Goal: Transaction & Acquisition: Purchase product/service

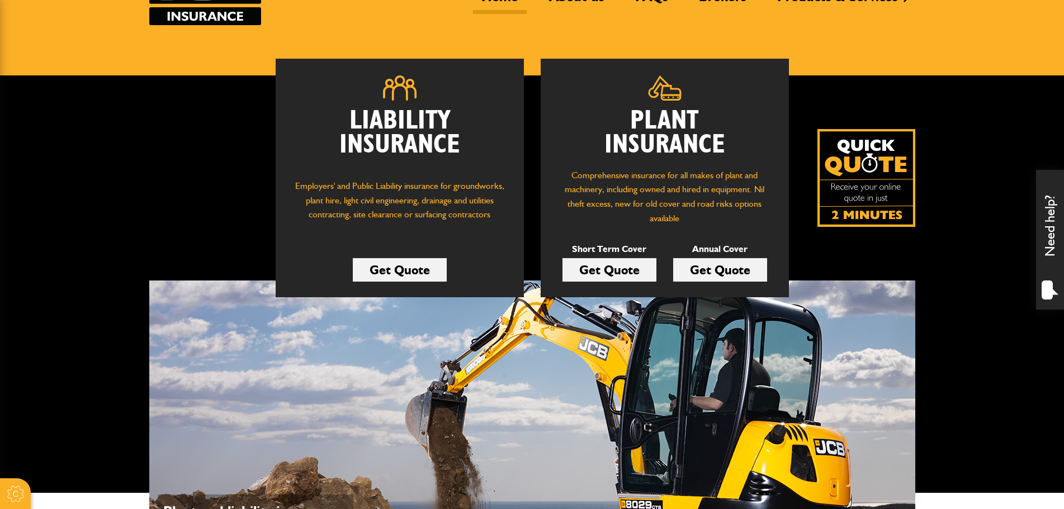
scroll to position [112, 0]
click at [633, 271] on link "Get Quote" at bounding box center [609, 269] width 94 height 23
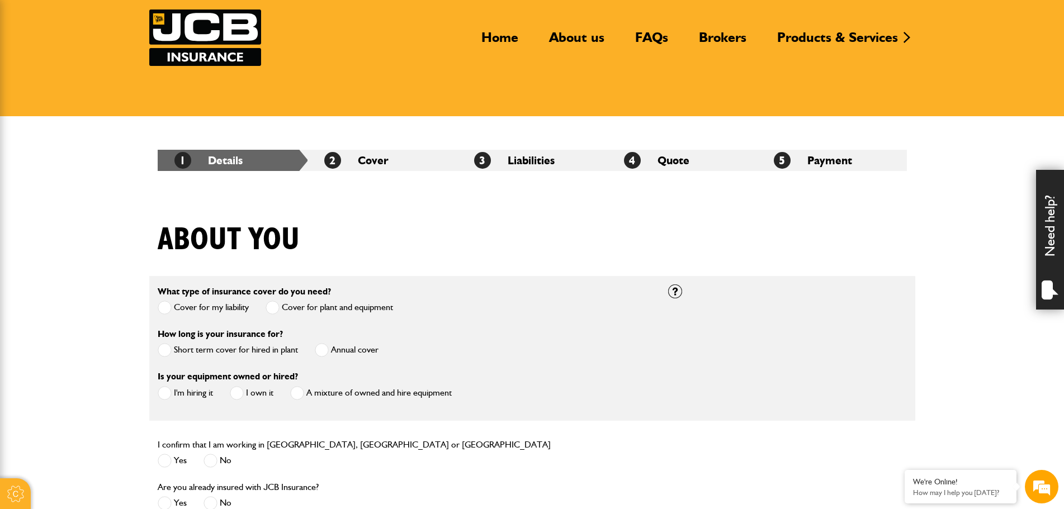
scroll to position [168, 0]
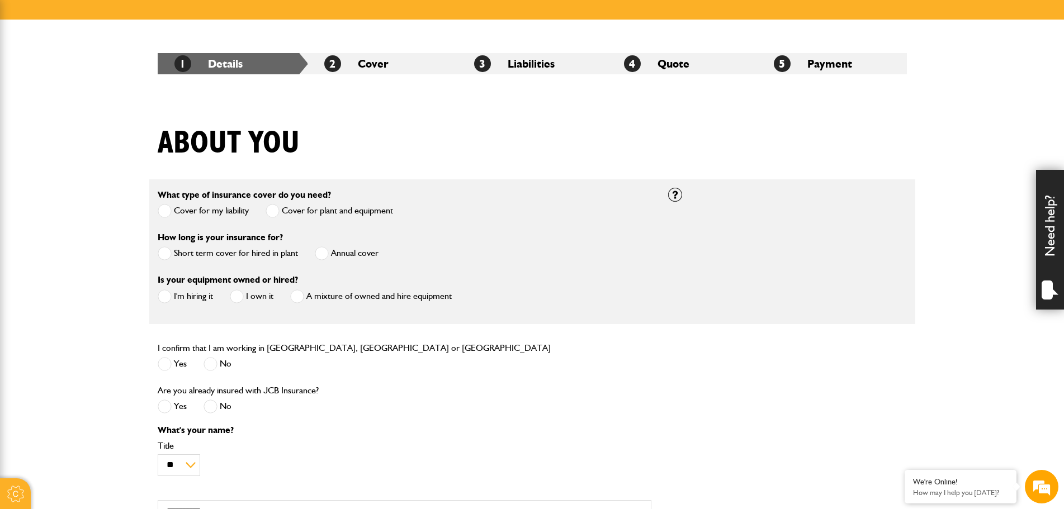
click at [230, 254] on label "Short term cover for hired in plant" at bounding box center [228, 254] width 140 height 14
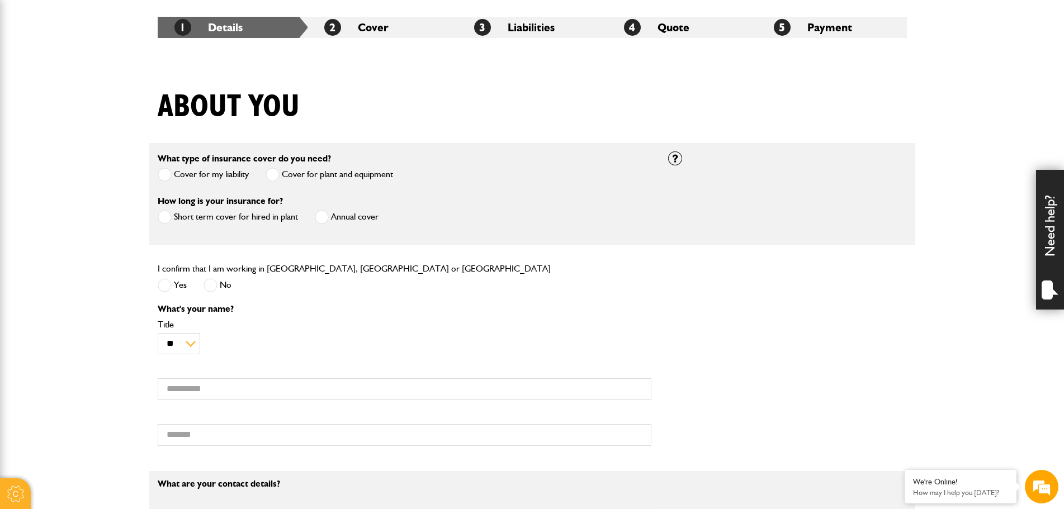
scroll to position [224, 0]
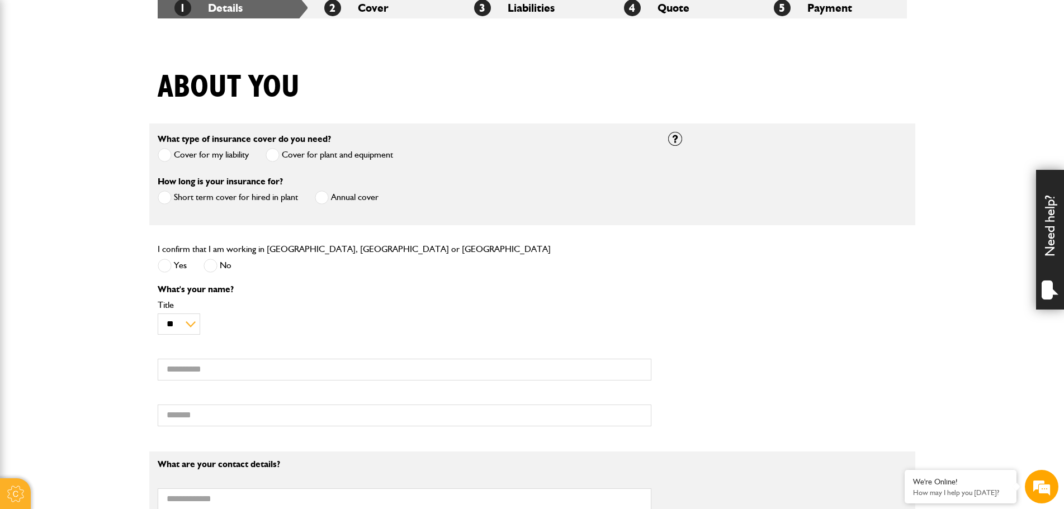
click at [164, 267] on span at bounding box center [165, 266] width 14 height 14
click at [218, 371] on input "First name" at bounding box center [405, 370] width 494 height 22
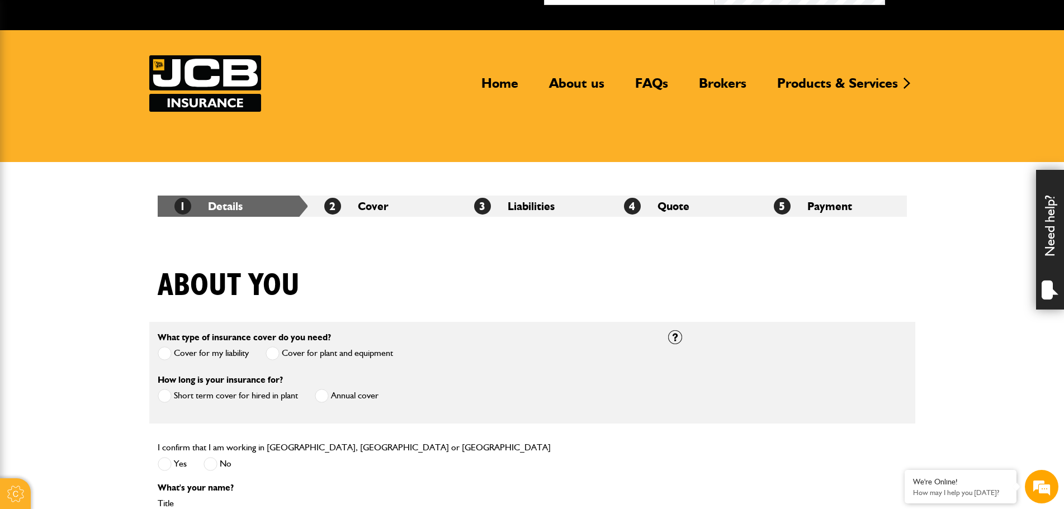
scroll to position [0, 0]
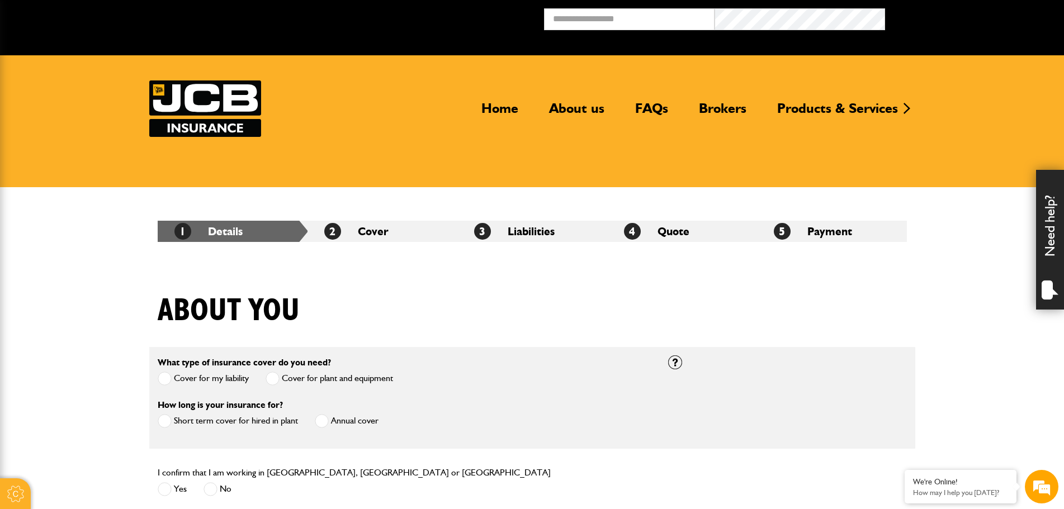
click at [270, 420] on label "Short term cover for hired in plant" at bounding box center [228, 421] width 140 height 14
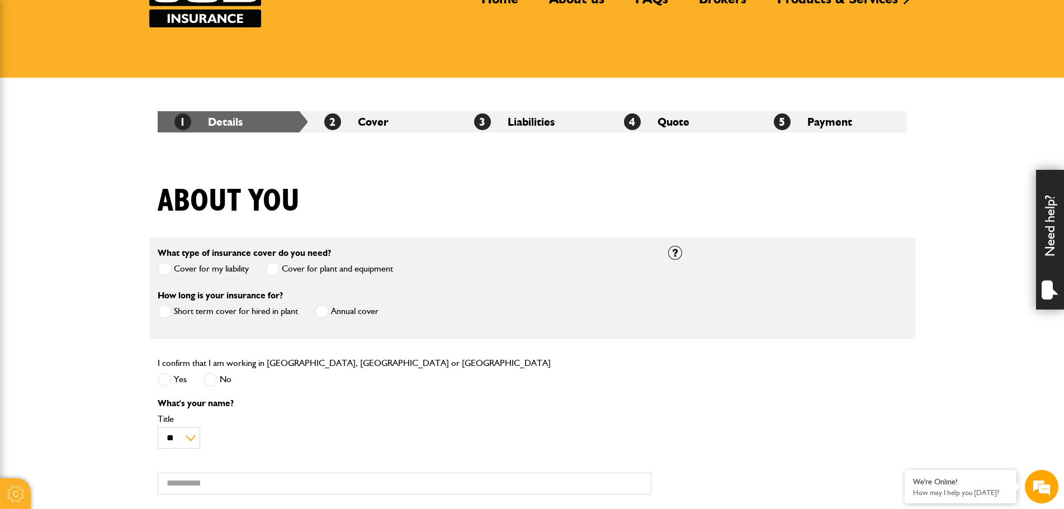
scroll to position [112, 0]
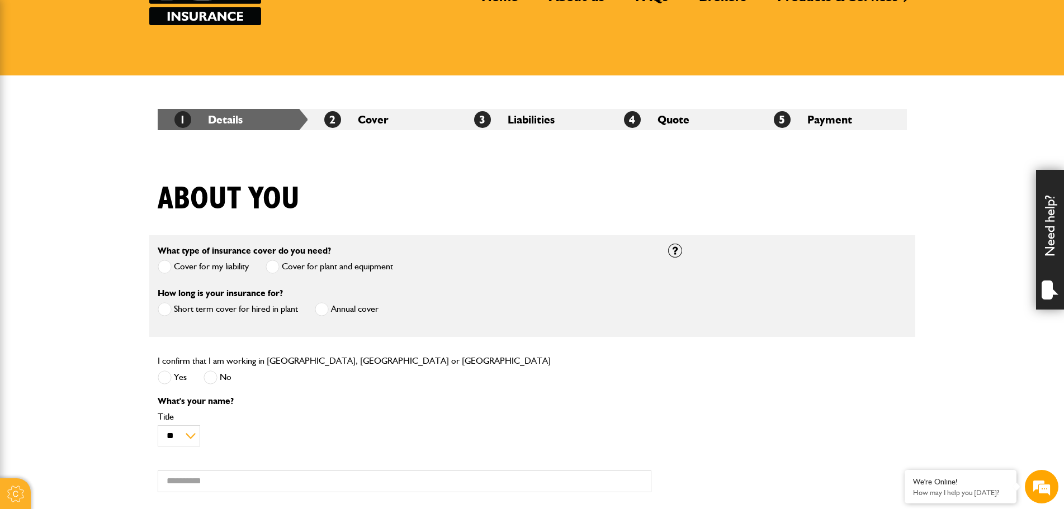
click at [258, 310] on label "Short term cover for hired in plant" at bounding box center [228, 309] width 140 height 14
click at [375, 316] on label "Annual cover" at bounding box center [347, 309] width 64 height 14
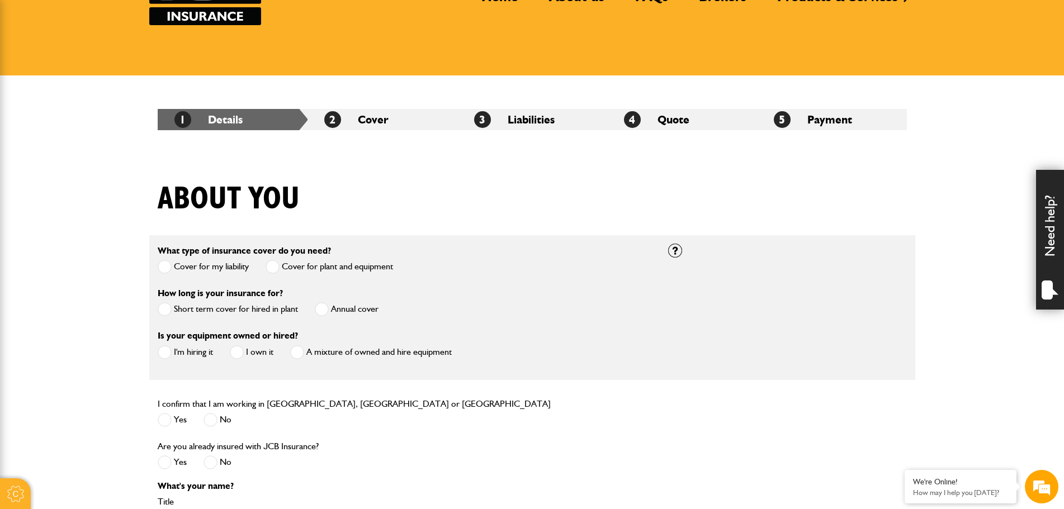
click at [202, 352] on label "I'm hiring it" at bounding box center [185, 352] width 55 height 14
click at [224, 315] on label "Short term cover for hired in plant" at bounding box center [228, 309] width 140 height 14
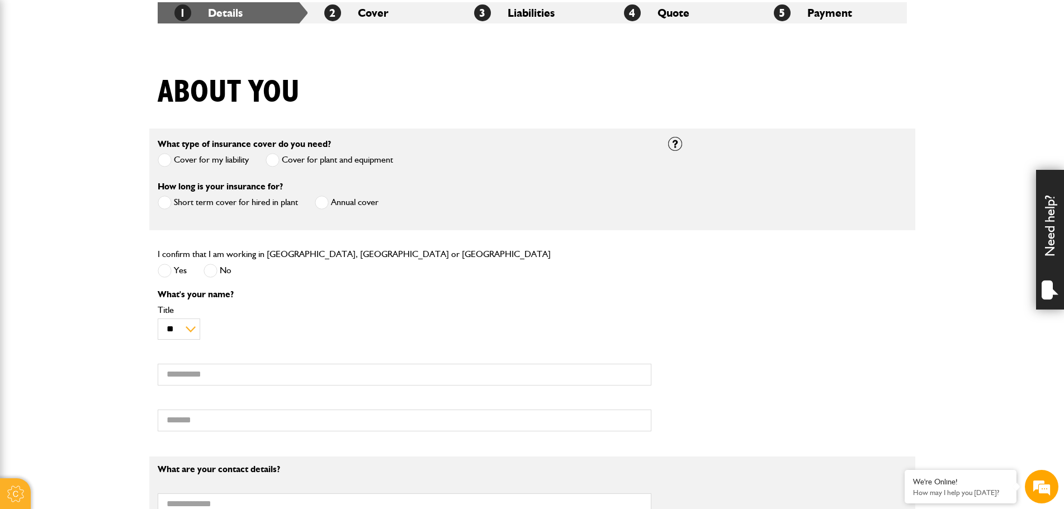
scroll to position [224, 0]
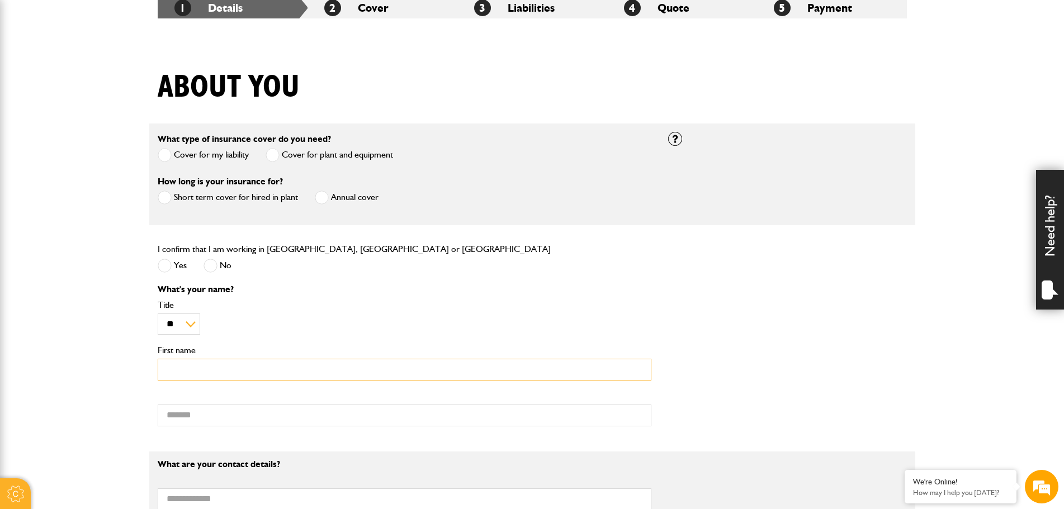
click at [207, 371] on input "First name" at bounding box center [405, 370] width 494 height 22
type input "*****"
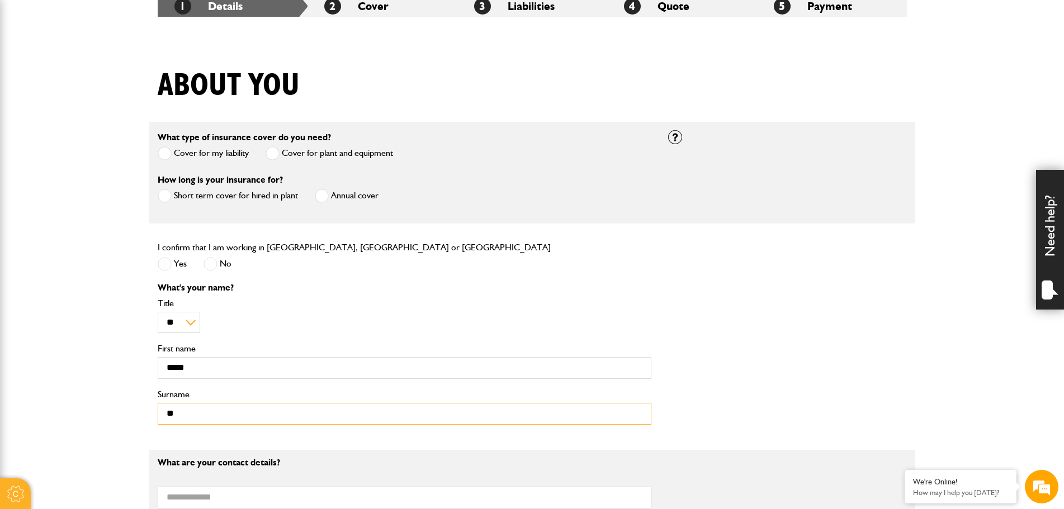
type input "*"
click at [112, 345] on body "Cookie Options You can control which cookies we use with the form below. Please…" at bounding box center [532, 518] width 1064 height 1486
click at [354, 193] on label "Annual cover" at bounding box center [347, 196] width 64 height 14
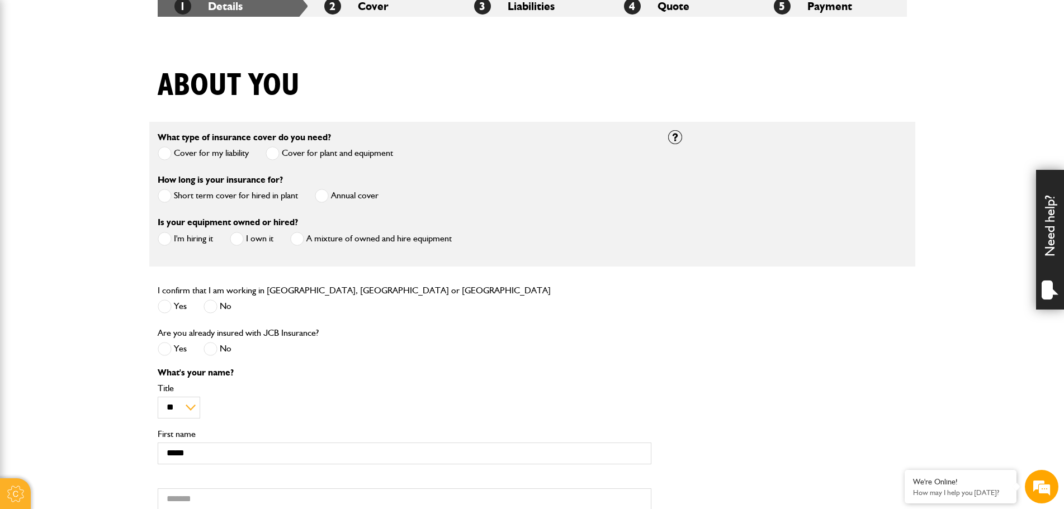
click at [230, 196] on label "Short term cover for hired in plant" at bounding box center [228, 196] width 140 height 14
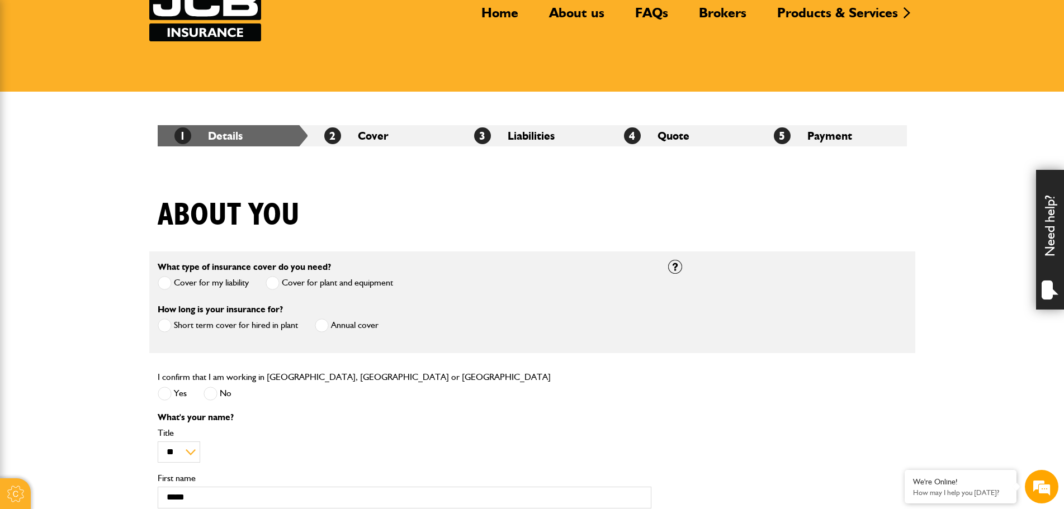
scroll to position [168, 0]
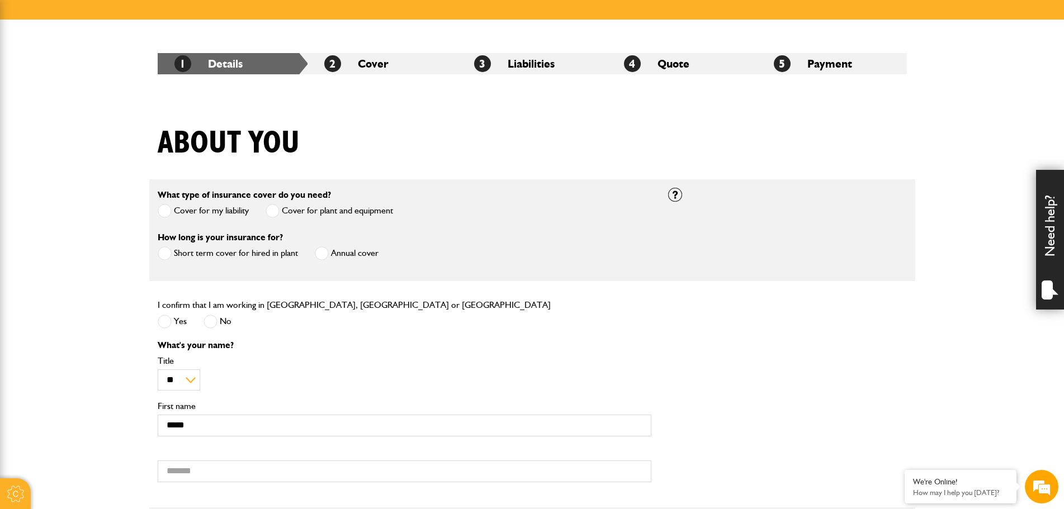
click at [339, 254] on label "Annual cover" at bounding box center [347, 254] width 64 height 14
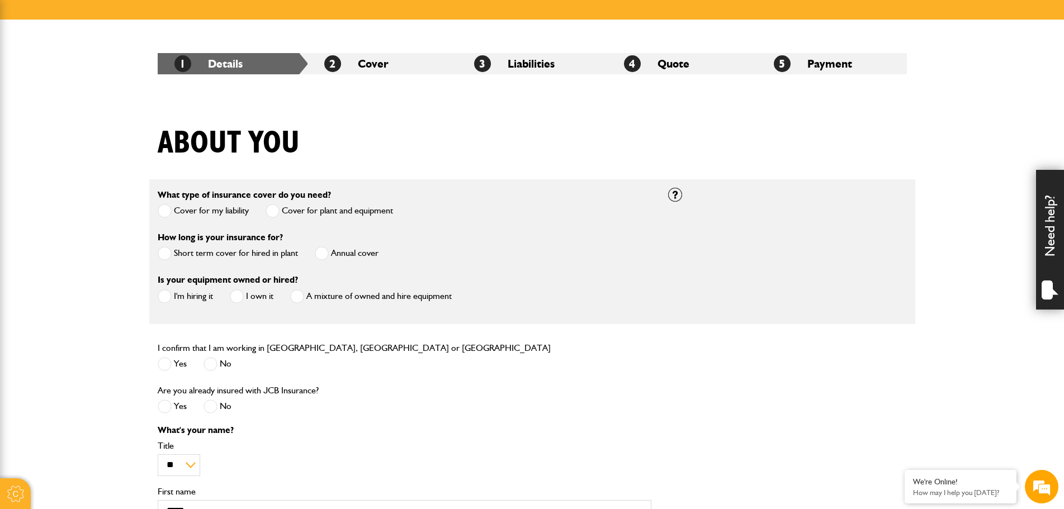
click at [238, 250] on label "Short term cover for hired in plant" at bounding box center [228, 254] width 140 height 14
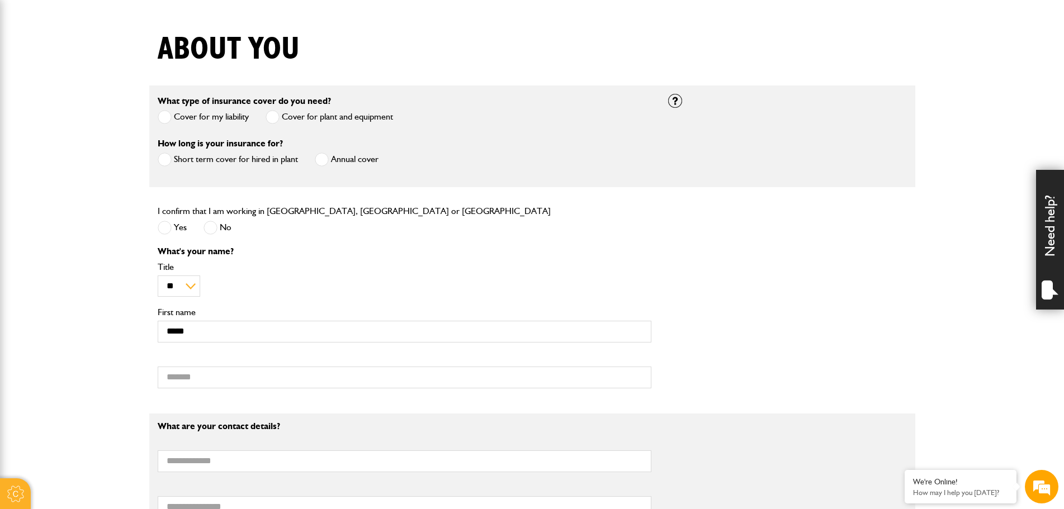
scroll to position [335, 0]
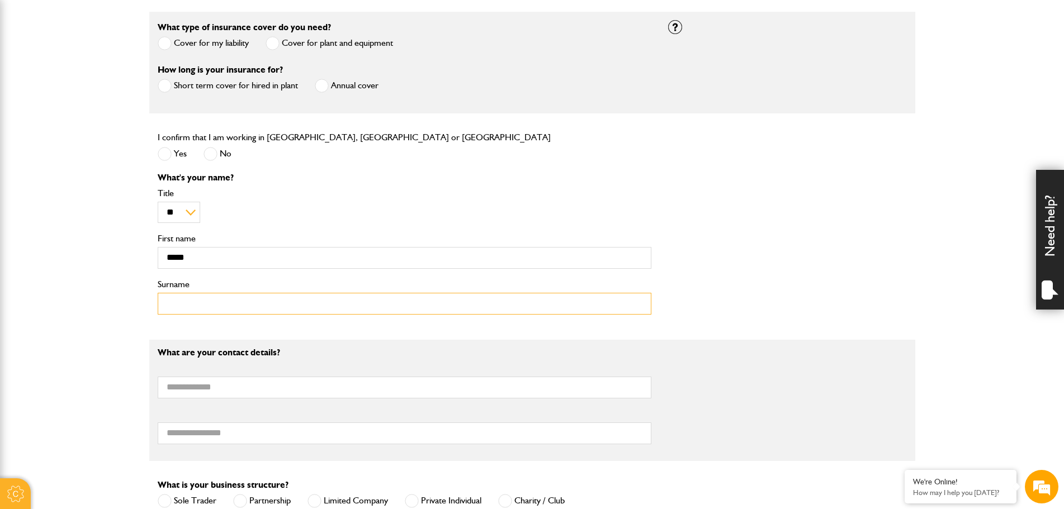
click at [235, 305] on input "Surname" at bounding box center [405, 304] width 494 height 22
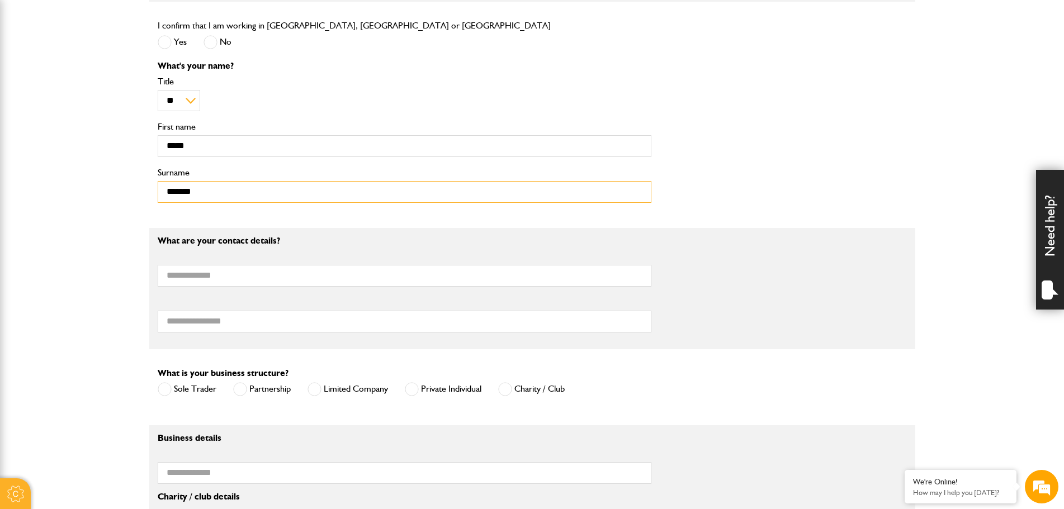
scroll to position [503, 0]
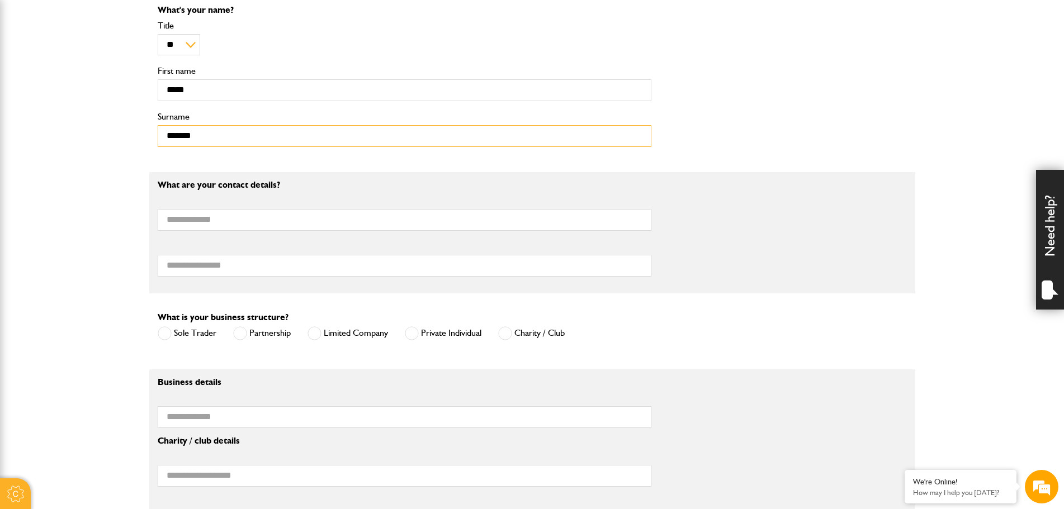
type input "*******"
click at [354, 333] on label "Limited Company" at bounding box center [347, 333] width 80 height 14
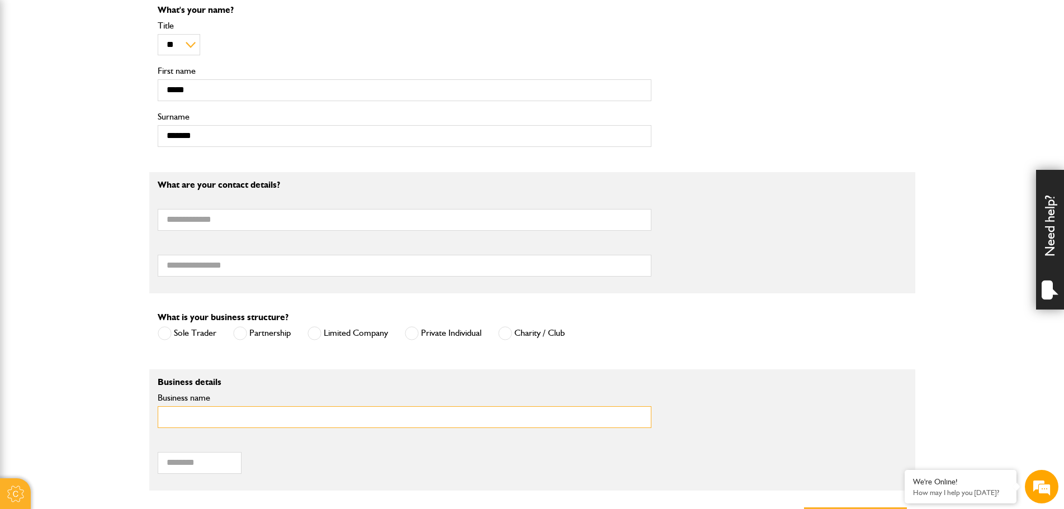
click at [251, 424] on input "Business name" at bounding box center [405, 417] width 494 height 22
drag, startPoint x: 220, startPoint y: 458, endPoint x: 226, endPoint y: 454, distance: 7.8
click at [220, 458] on input "Postcode of your correspondence address" at bounding box center [200, 463] width 84 height 22
click at [390, 389] on div "Business details Business name" at bounding box center [404, 407] width 510 height 59
click at [352, 410] on input "Business name" at bounding box center [405, 417] width 494 height 22
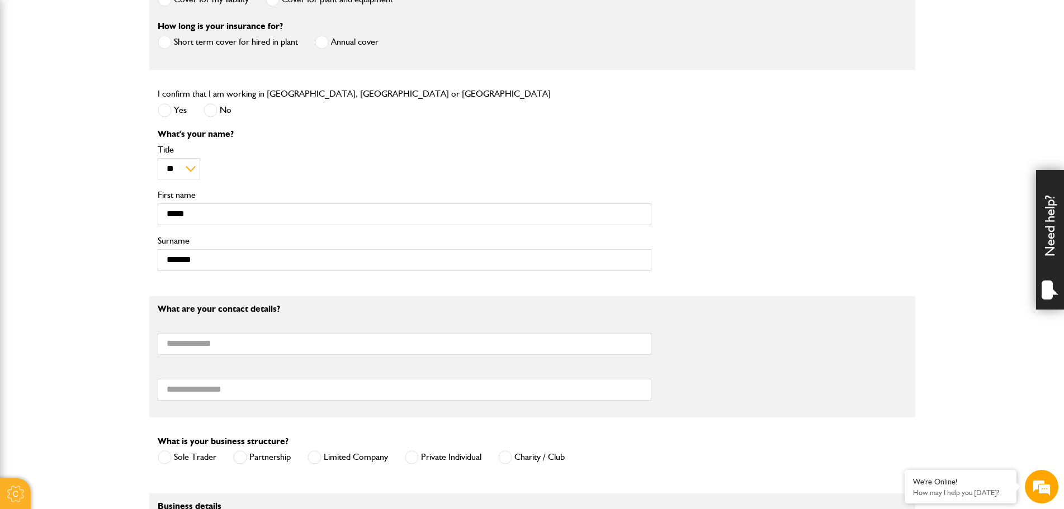
scroll to position [559, 0]
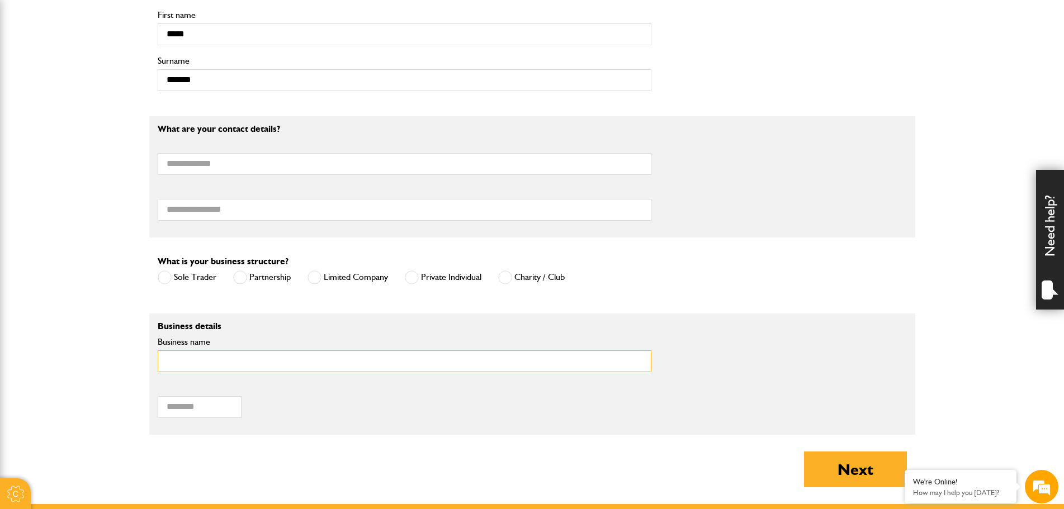
click at [362, 362] on input "Business name" at bounding box center [405, 362] width 494 height 22
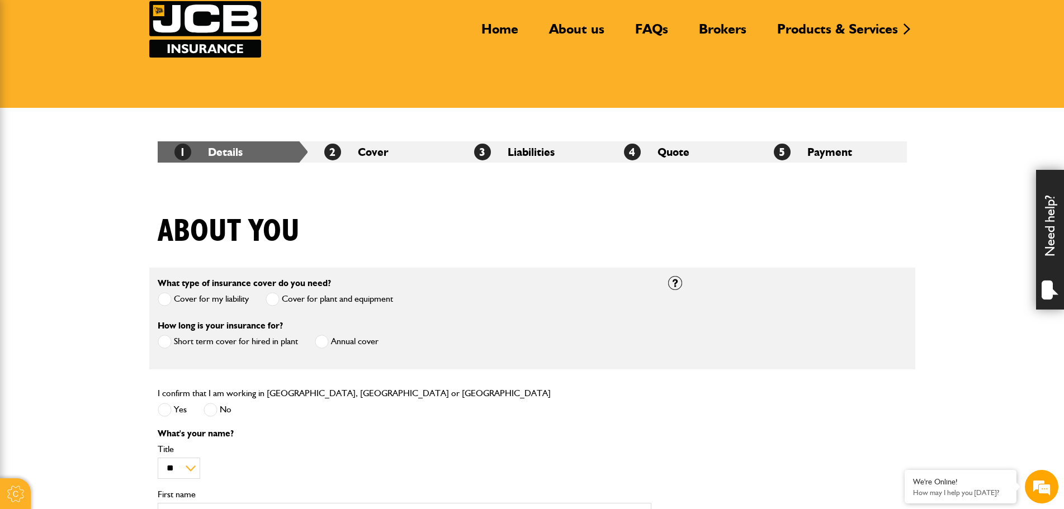
scroll to position [0, 0]
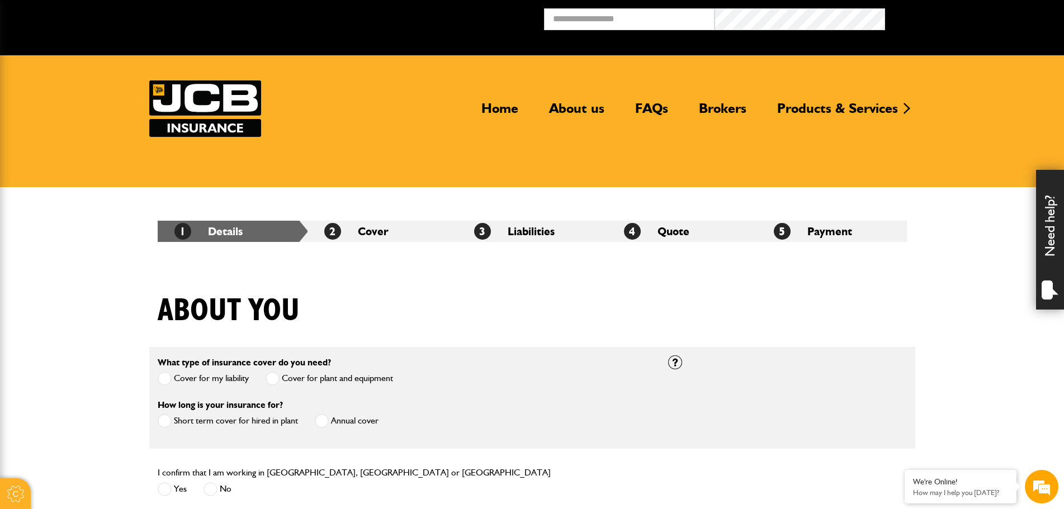
click at [563, 310] on div "About you" at bounding box center [532, 319] width 766 height 54
drag, startPoint x: 314, startPoint y: 310, endPoint x: 151, endPoint y: 304, distance: 163.3
click at [151, 304] on div "About you" at bounding box center [532, 319] width 766 height 54
drag, startPoint x: 158, startPoint y: 304, endPoint x: 289, endPoint y: 299, distance: 131.5
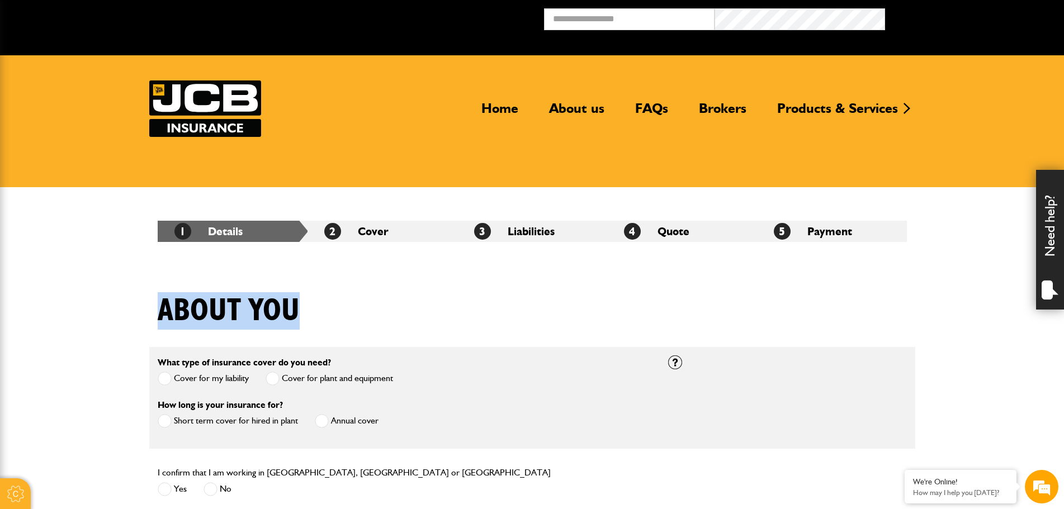
click at [300, 300] on div "About you" at bounding box center [532, 319] width 766 height 54
click at [317, 307] on div "About you" at bounding box center [532, 319] width 766 height 54
click at [293, 309] on h1 "About you" at bounding box center [229, 310] width 142 height 37
drag, startPoint x: 297, startPoint y: 305, endPoint x: 86, endPoint y: 301, distance: 210.8
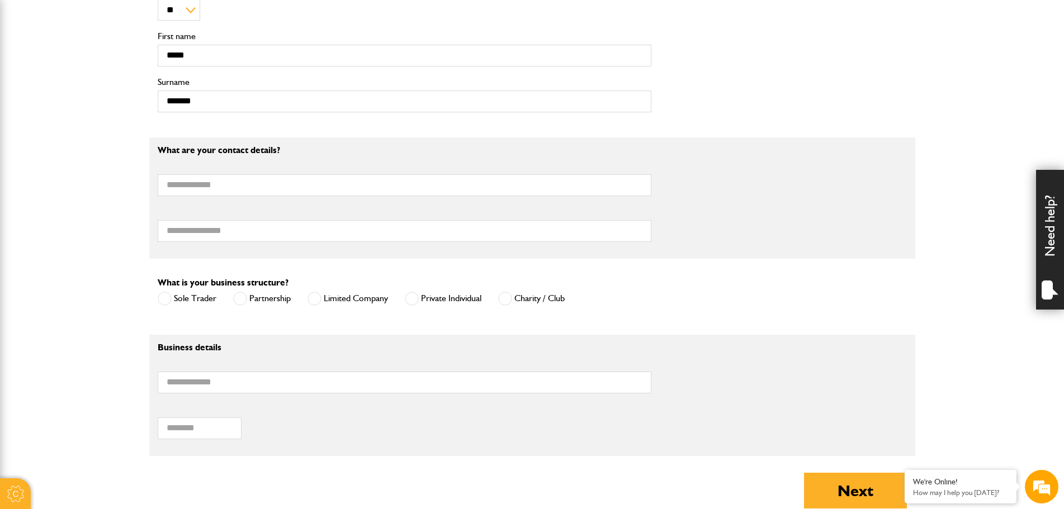
scroll to position [873, 0]
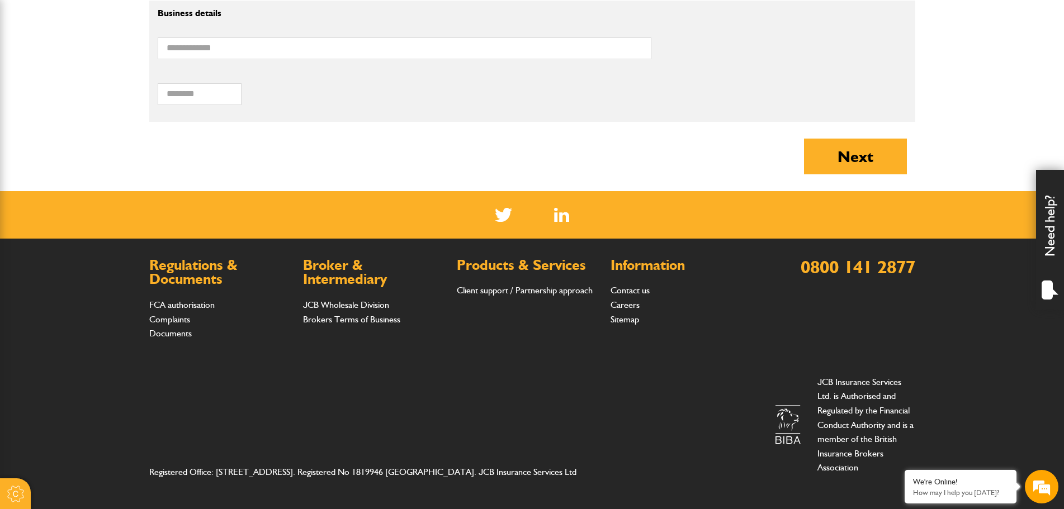
click at [898, 271] on link "0800 141 2877" at bounding box center [858, 267] width 115 height 22
click at [1042, 483] on em at bounding box center [1041, 487] width 30 height 30
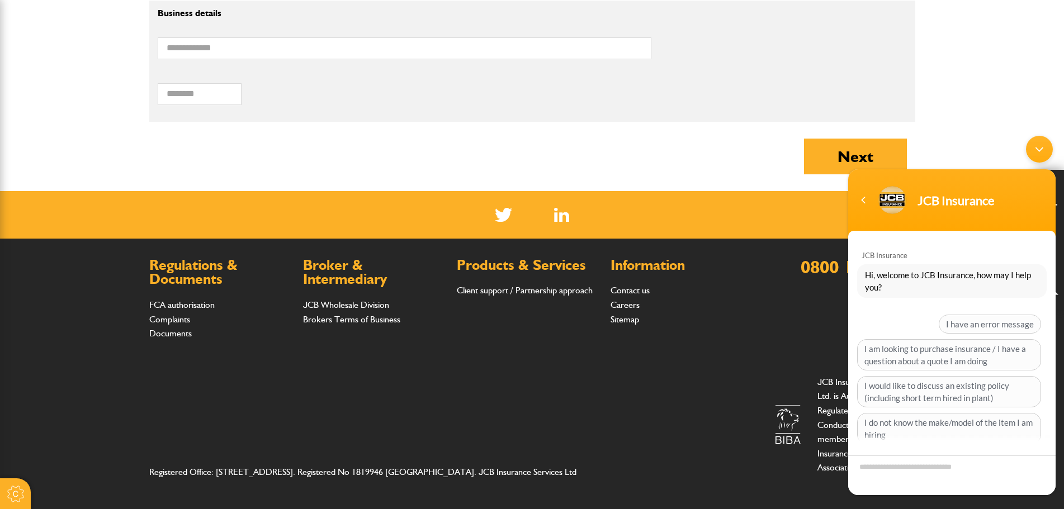
scroll to position [75, 0]
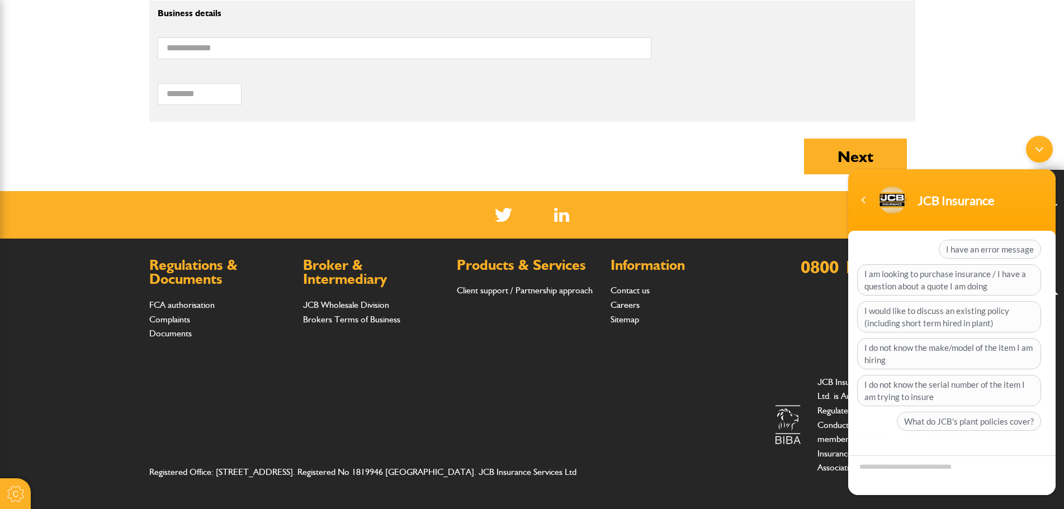
click at [1045, 148] on div "Minimize live chat window" at bounding box center [1039, 149] width 27 height 27
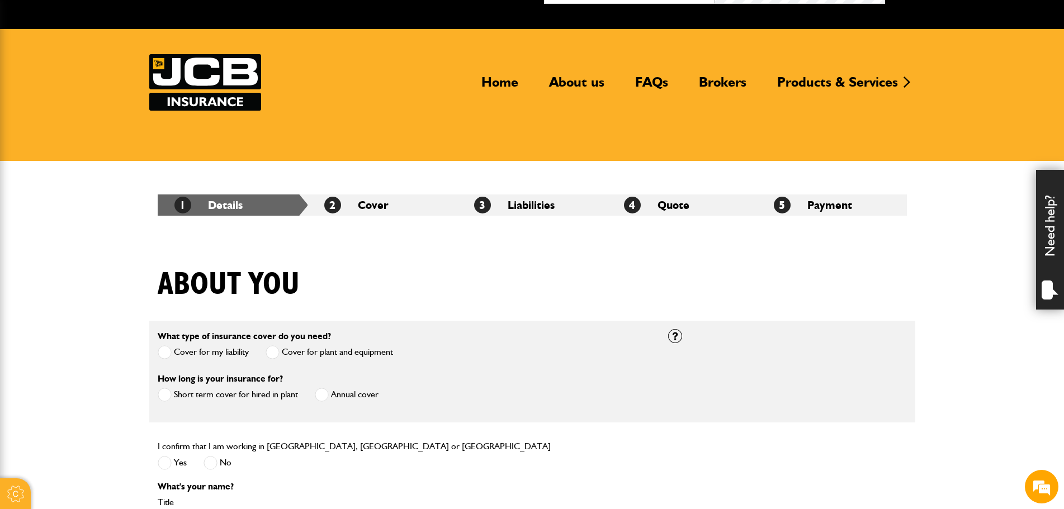
scroll to position [0, 0]
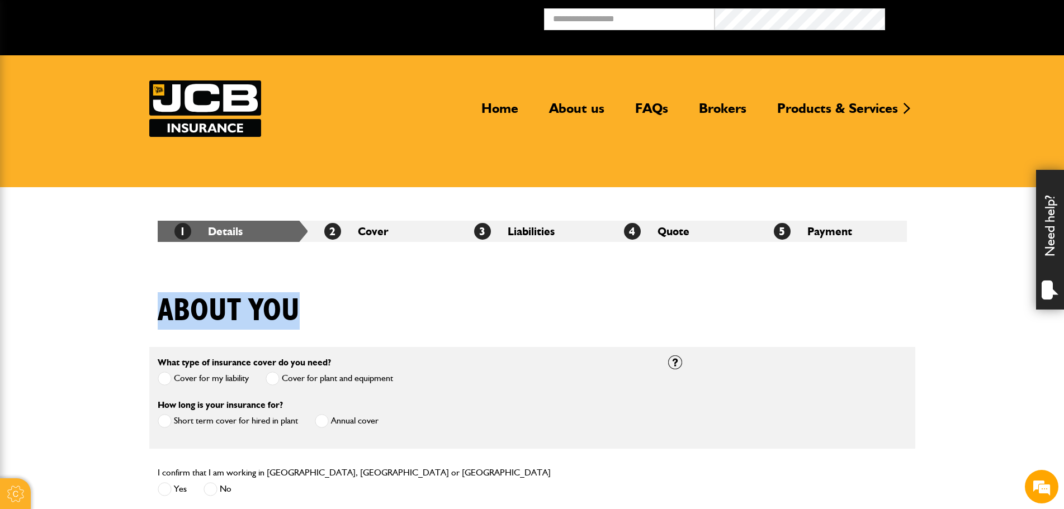
drag, startPoint x: 145, startPoint y: 298, endPoint x: 313, endPoint y: 302, distance: 167.8
click at [313, 302] on div "About you" at bounding box center [532, 319] width 766 height 54
drag, startPoint x: 295, startPoint y: 307, endPoint x: 164, endPoint y: 314, distance: 131.0
click at [164, 314] on h1 "About you" at bounding box center [229, 310] width 142 height 37
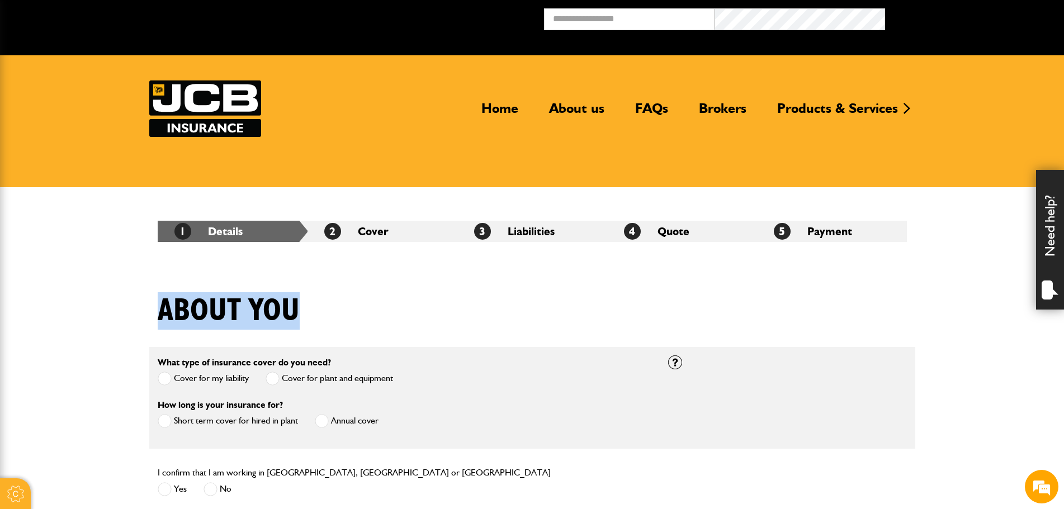
click at [162, 314] on h1 "About you" at bounding box center [229, 310] width 142 height 37
drag, startPoint x: 154, startPoint y: 311, endPoint x: 306, endPoint y: 303, distance: 152.8
click at [306, 303] on div "About you" at bounding box center [532, 319] width 766 height 54
click at [528, 174] on header "Home About us FAQs Brokers Products & Services Construction insurance Car and c…" at bounding box center [532, 121] width 1064 height 132
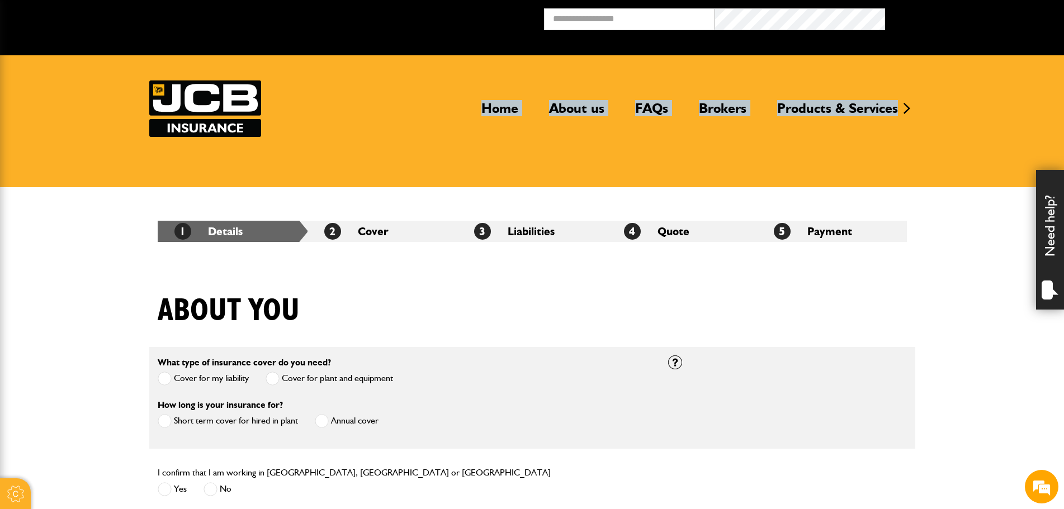
drag, startPoint x: 429, startPoint y: 69, endPoint x: 915, endPoint y: 117, distance: 488.2
click at [913, 121] on header "Home About us FAQs Brokers Products & Services Construction insurance Car and c…" at bounding box center [532, 121] width 1064 height 132
click at [927, 138] on header "Home About us FAQs Brokers Products & Services Construction insurance Car and c…" at bounding box center [532, 121] width 1064 height 132
drag, startPoint x: 968, startPoint y: 139, endPoint x: 447, endPoint y: 79, distance: 525.0
click at [447, 79] on header "Home About us FAQs Brokers Products & Services Construction insurance Car and c…" at bounding box center [532, 121] width 1064 height 132
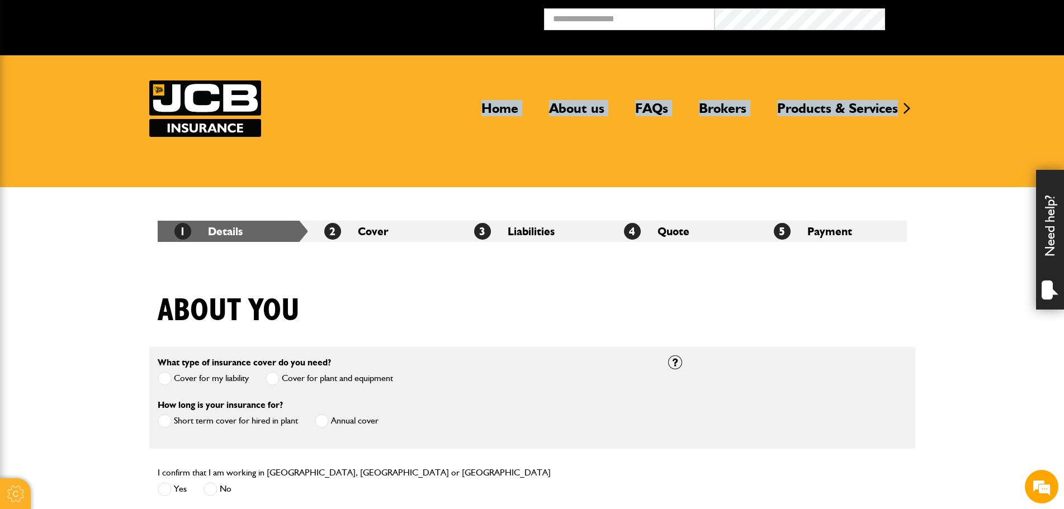
click at [447, 79] on header "Home About us FAQs Brokers Products & Services Construction insurance Car and c…" at bounding box center [532, 121] width 1064 height 132
drag, startPoint x: 465, startPoint y: 94, endPoint x: 963, endPoint y: 131, distance: 500.0
click at [963, 131] on header "Home About us FAQs Brokers Products & Services Construction insurance Car and c…" at bounding box center [532, 121] width 1064 height 132
drag, startPoint x: 944, startPoint y: 141, endPoint x: 465, endPoint y: 57, distance: 486.9
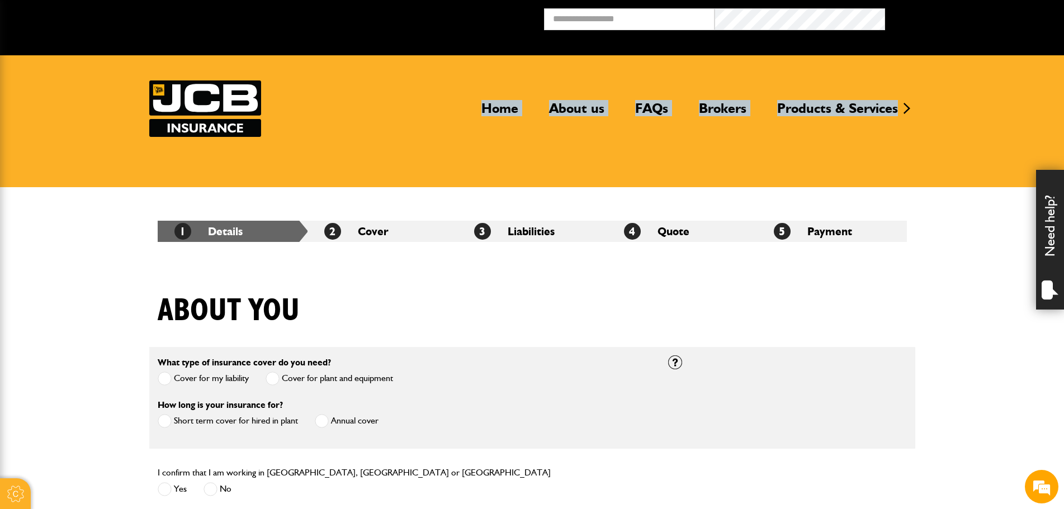
click at [465, 57] on header "Home About us FAQs Brokers Products & Services Construction insurance Car and c…" at bounding box center [532, 121] width 1064 height 132
drag, startPoint x: 454, startPoint y: 76, endPoint x: 996, endPoint y: 124, distance: 543.8
click at [996, 124] on header "Home About us FAQs Brokers Products & Services Construction insurance Car and c…" at bounding box center [532, 121] width 1064 height 132
